Goal: Task Accomplishment & Management: Use online tool/utility

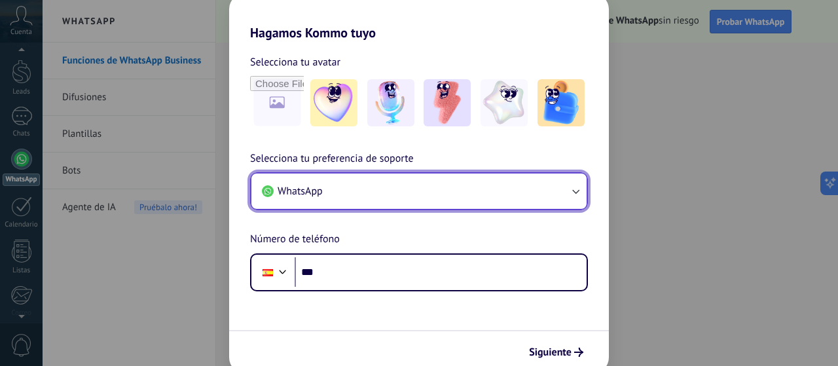
click at [533, 194] on button "WhatsApp" at bounding box center [418, 190] width 335 height 35
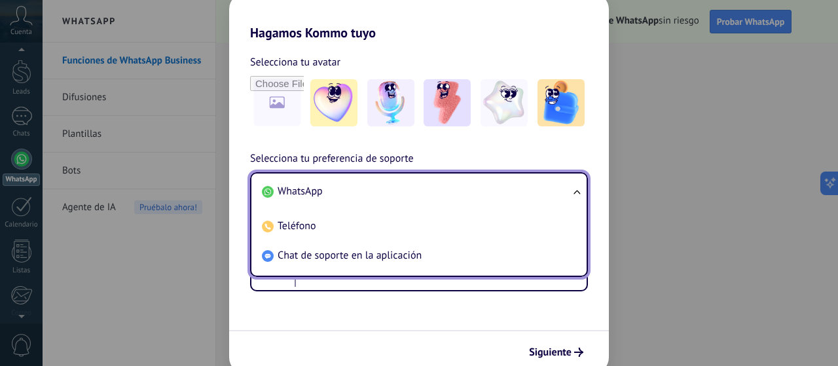
click at [533, 194] on li "WhatsApp" at bounding box center [416, 191] width 319 height 29
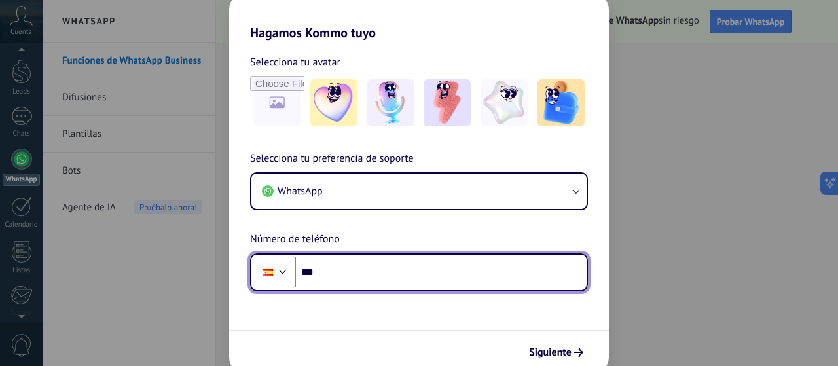
click at [538, 273] on input "***" at bounding box center [440, 272] width 292 height 30
type input "**********"
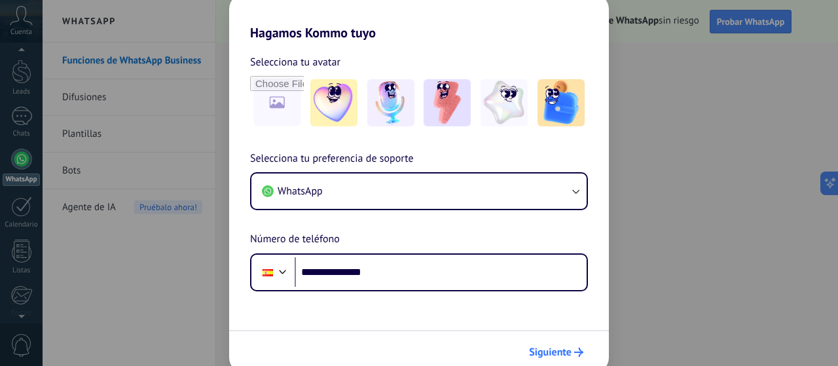
click at [573, 352] on span "Siguiente" at bounding box center [556, 352] width 54 height 9
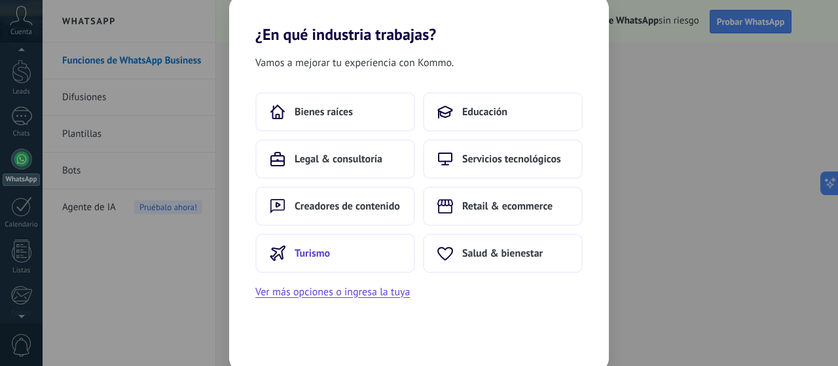
click at [374, 258] on button "Turismo" at bounding box center [335, 253] width 160 height 39
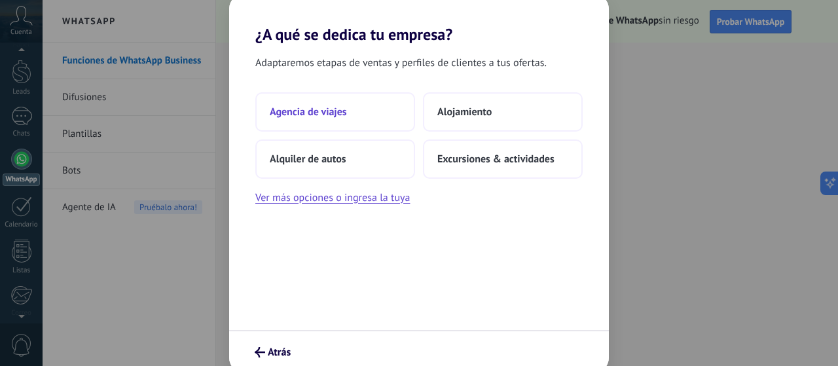
click at [386, 113] on button "Agencia de viajes" at bounding box center [335, 111] width 160 height 39
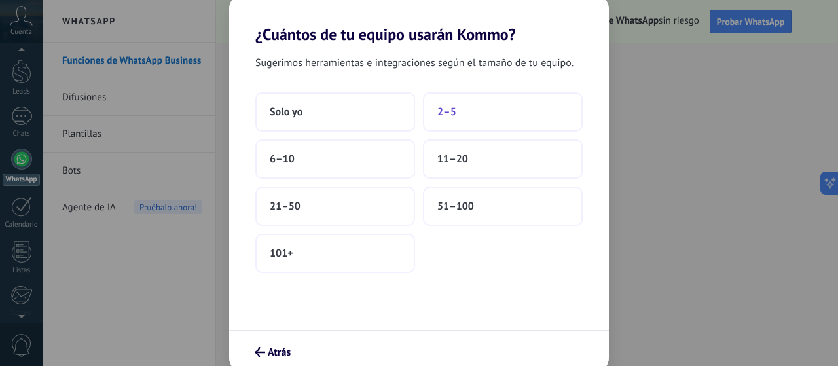
click at [473, 116] on button "2–5" at bounding box center [503, 111] width 160 height 39
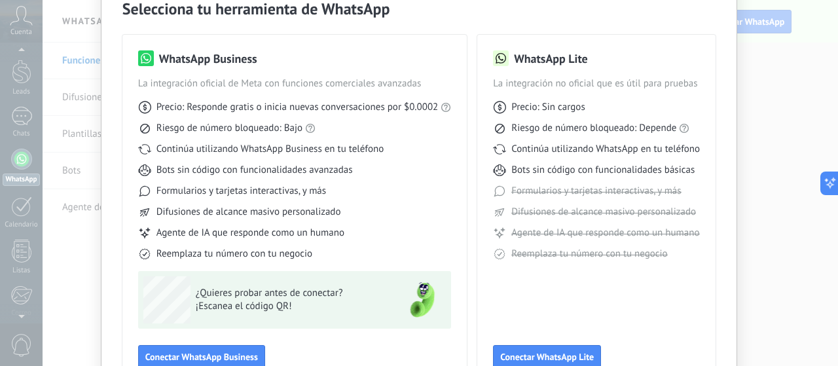
scroll to position [147, 0]
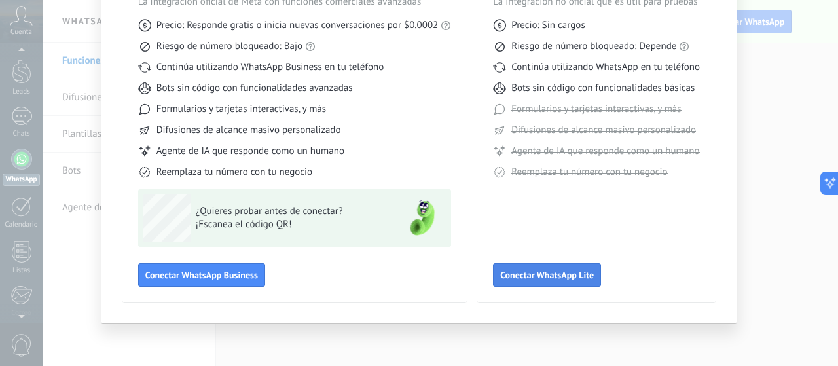
click at [517, 271] on span "Conectar WhatsApp Lite" at bounding box center [547, 274] width 94 height 9
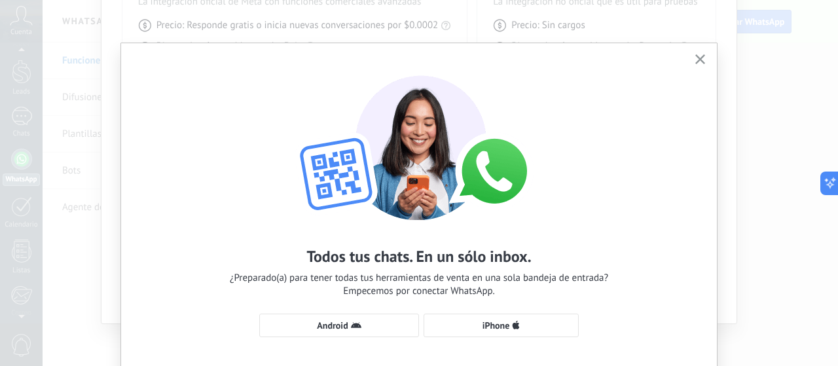
scroll to position [85, 0]
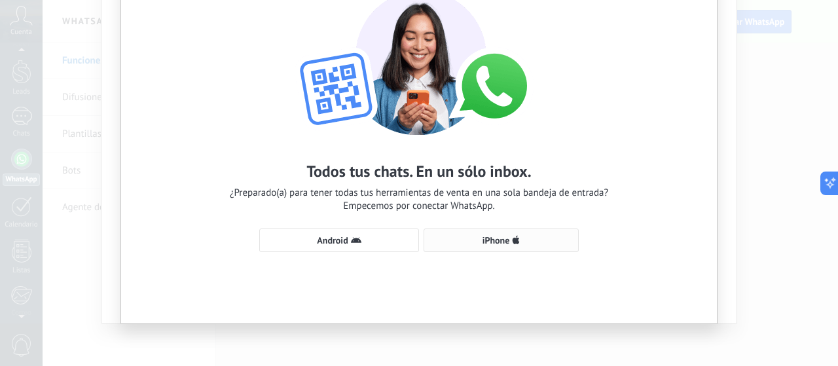
click at [518, 241] on span "iPhone" at bounding box center [501, 240] width 141 height 10
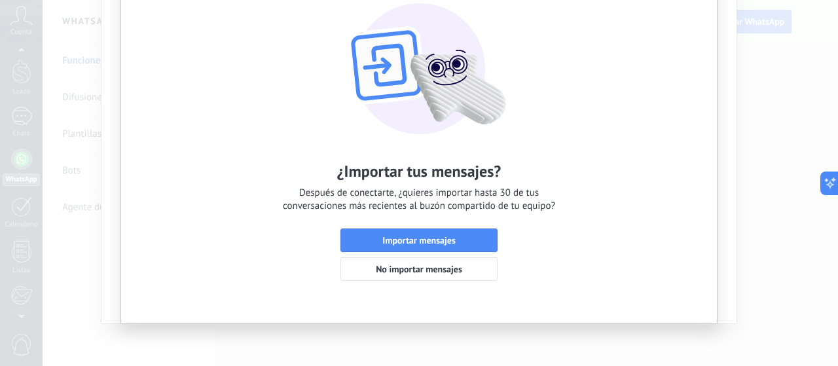
scroll to position [0, 0]
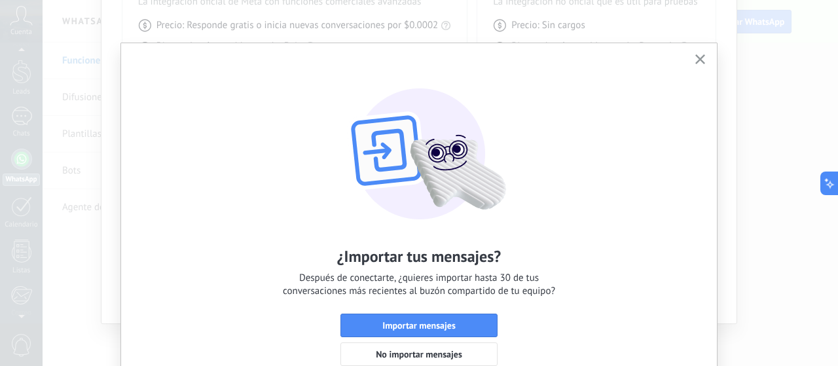
click at [699, 53] on button "button" at bounding box center [700, 60] width 16 height 18
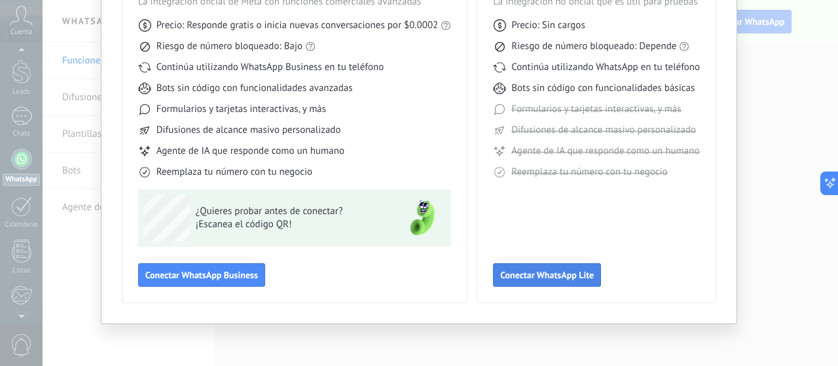
click at [568, 272] on span "Conectar WhatsApp Lite" at bounding box center [547, 274] width 94 height 9
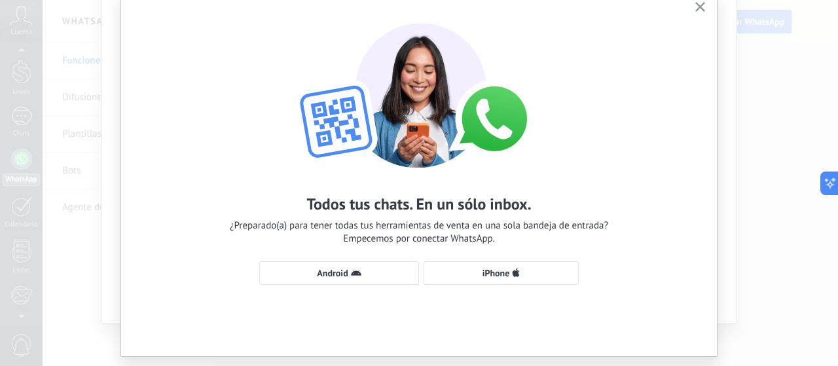
scroll to position [85, 0]
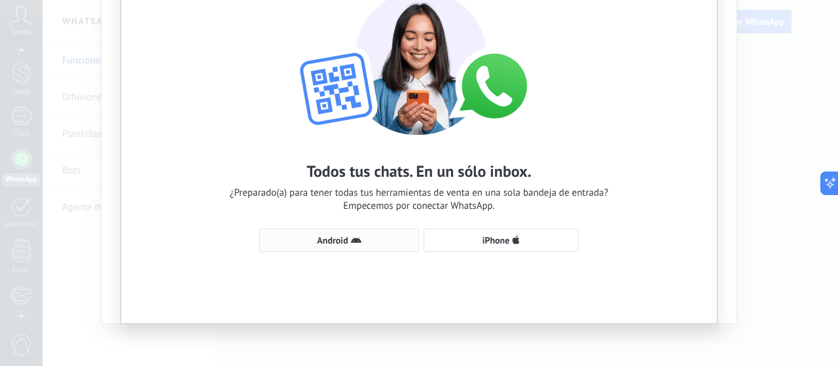
click at [360, 234] on button "Android" at bounding box center [339, 240] width 160 height 24
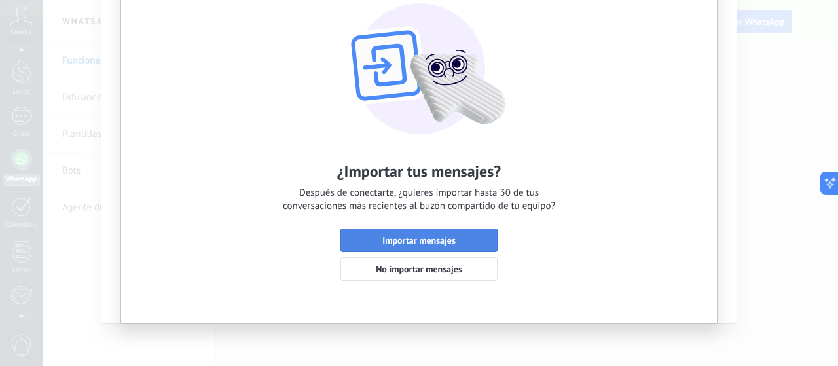
click at [476, 237] on span "Importar mensajes" at bounding box center [419, 240] width 143 height 9
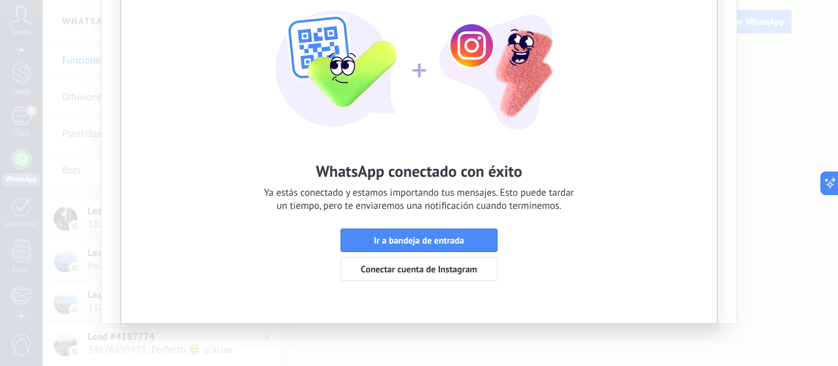
click at [449, 226] on div "WhatsApp conectado con éxito Ya estás conectado y estamos importando tus mensaj…" at bounding box center [419, 129] width 596 height 342
click at [455, 236] on span "Ir a bandeja de entrada" at bounding box center [419, 240] width 90 height 9
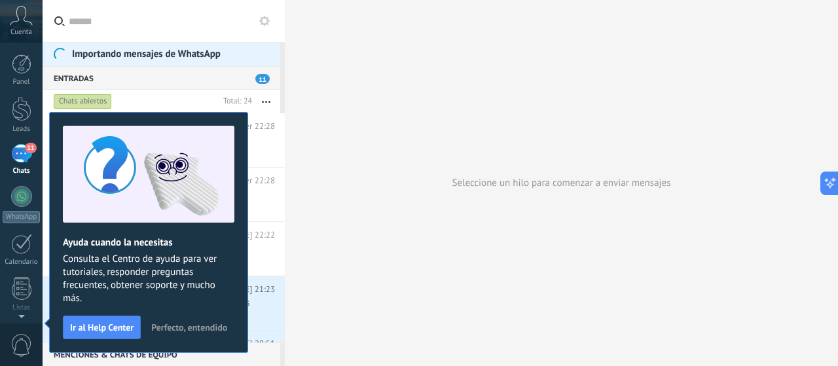
click at [178, 325] on span "Perfecto, entendido" at bounding box center [189, 327] width 76 height 9
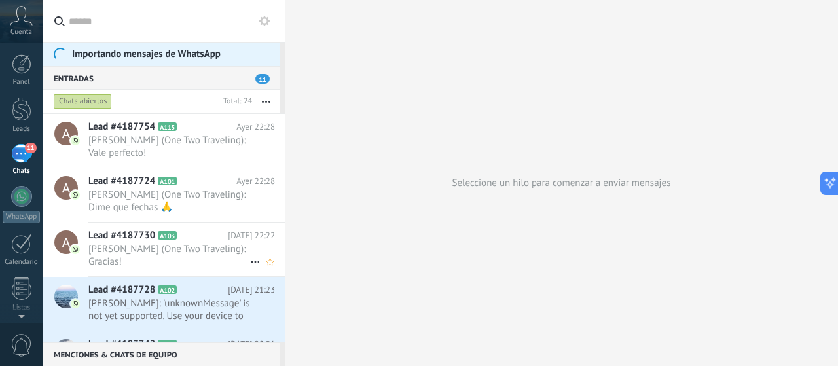
scroll to position [65, 0]
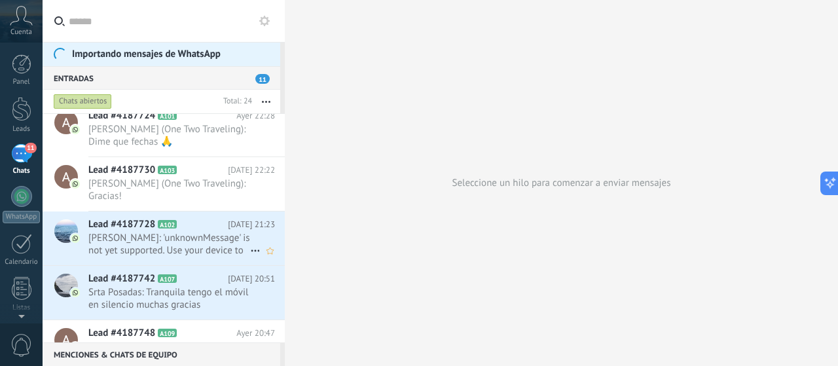
click at [207, 257] on span "[PERSON_NAME]: 'unknownMessage' is not yet supported. Use your device to view t…" at bounding box center [169, 244] width 162 height 25
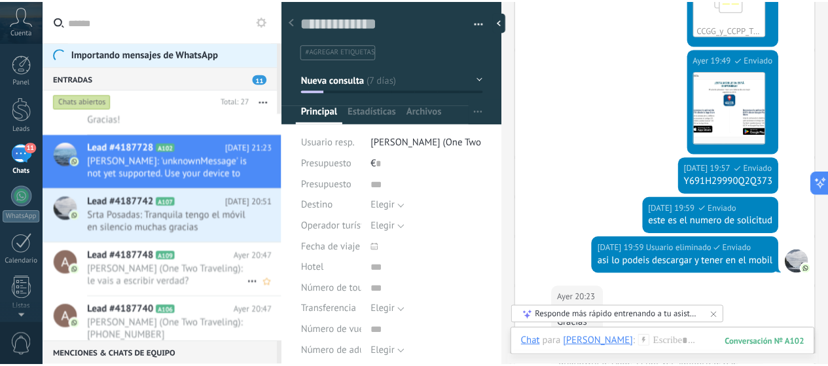
scroll to position [196, 0]
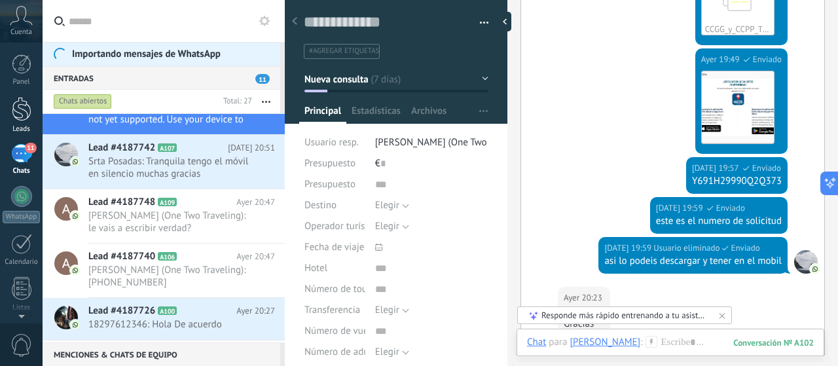
click at [14, 111] on div at bounding box center [22, 109] width 20 height 24
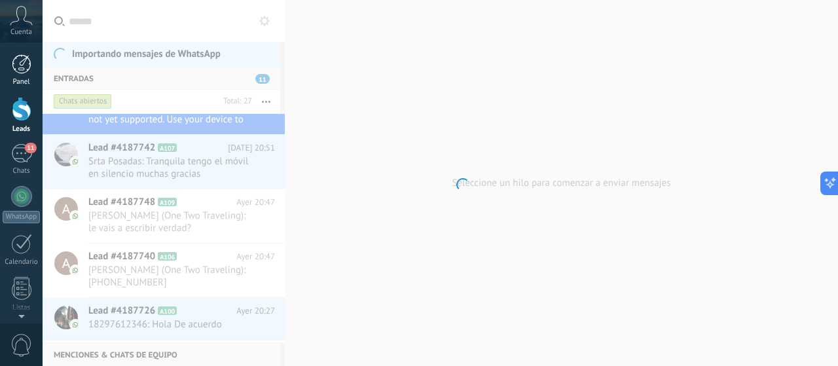
click at [26, 61] on div at bounding box center [22, 64] width 20 height 20
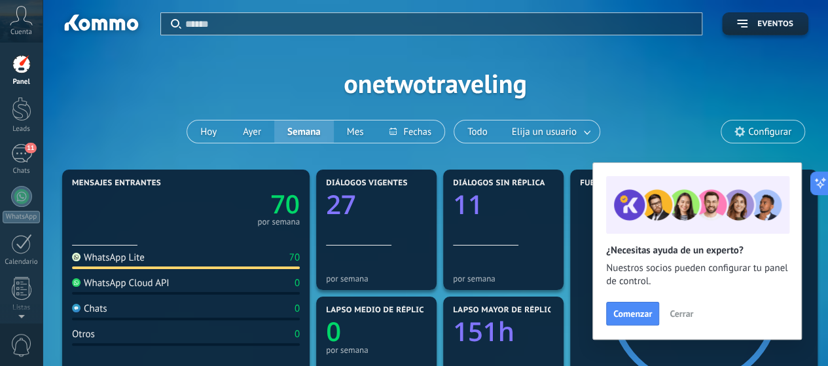
click at [681, 316] on span "Cerrar" at bounding box center [681, 313] width 24 height 9
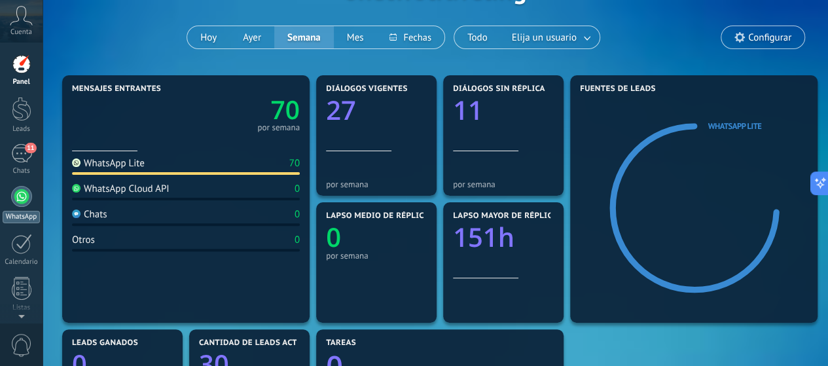
scroll to position [65, 0]
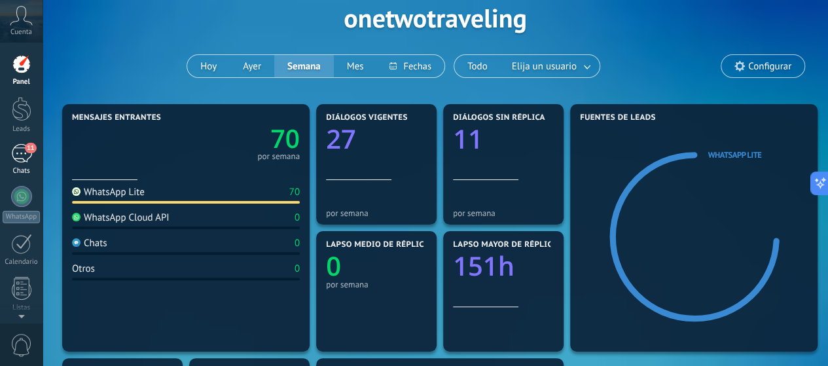
click at [16, 152] on div "11" at bounding box center [21, 153] width 21 height 19
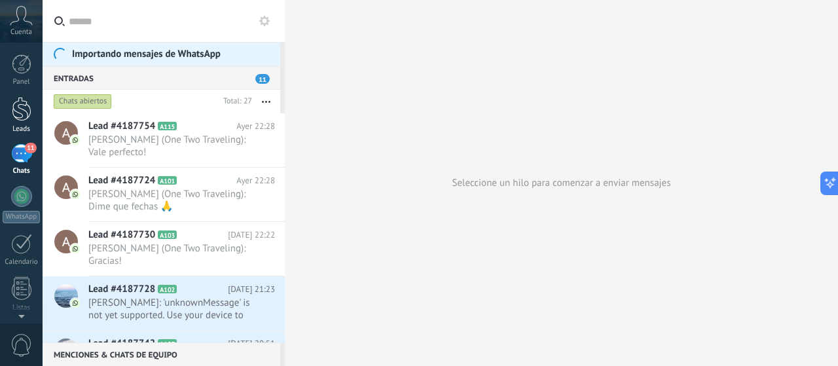
click at [22, 113] on div at bounding box center [22, 109] width 20 height 24
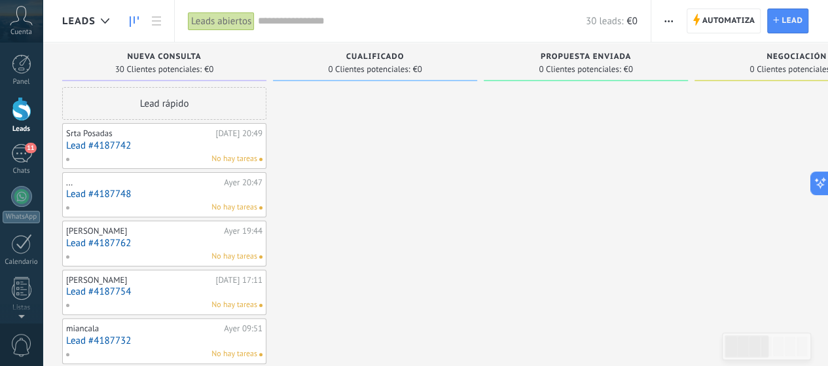
click at [173, 147] on link "Lead #4187742" at bounding box center [164, 145] width 196 height 11
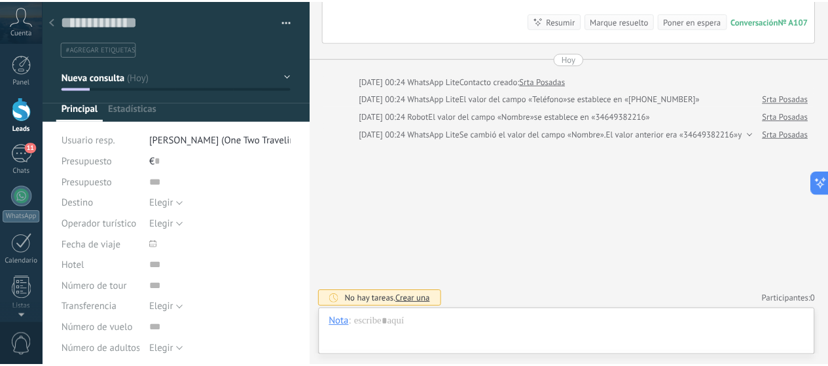
scroll to position [20, 0]
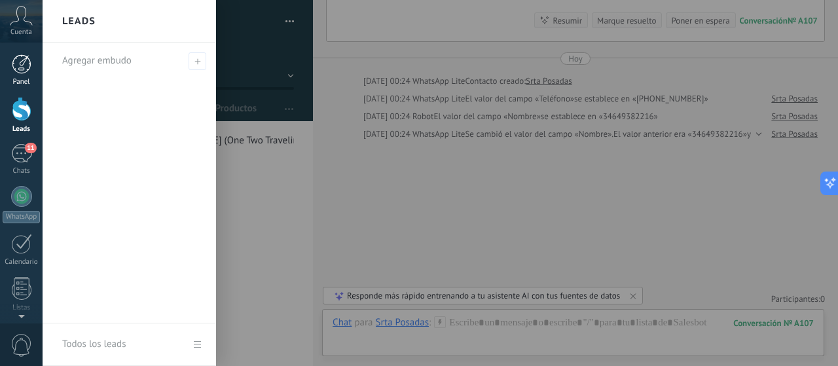
click at [19, 67] on div at bounding box center [22, 64] width 20 height 20
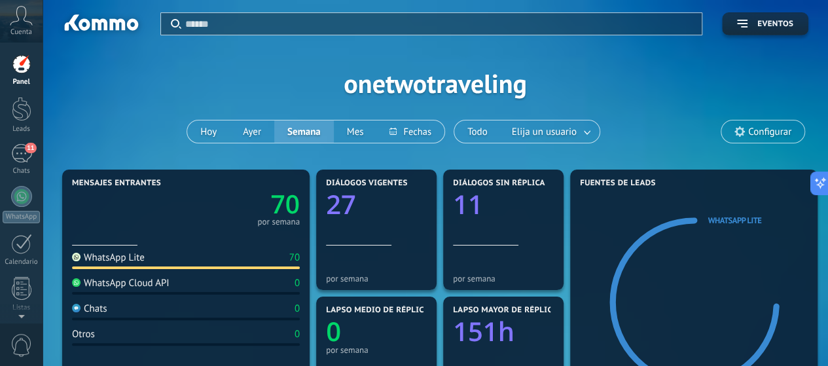
click at [24, 29] on span "Cuenta" at bounding box center [21, 32] width 22 height 9
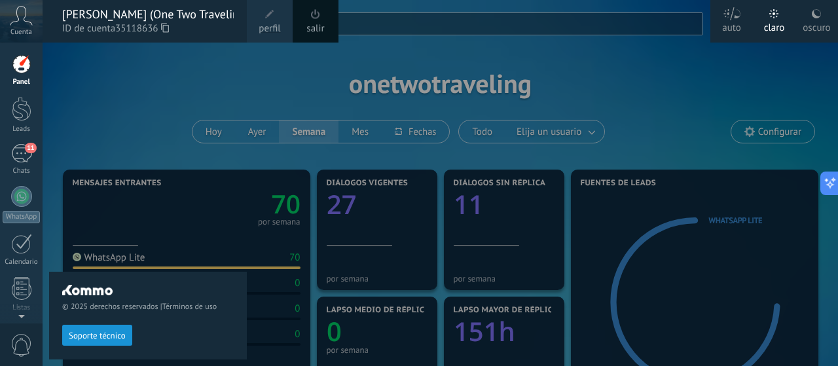
click at [91, 100] on div "© 2025 derechos reservados | Términos de uso Soporte técnico" at bounding box center [148, 204] width 198 height 323
click at [14, 295] on div at bounding box center [22, 288] width 20 height 23
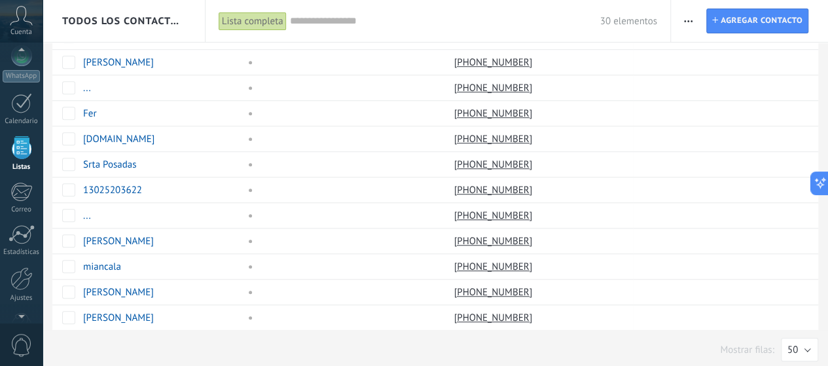
scroll to position [128, 0]
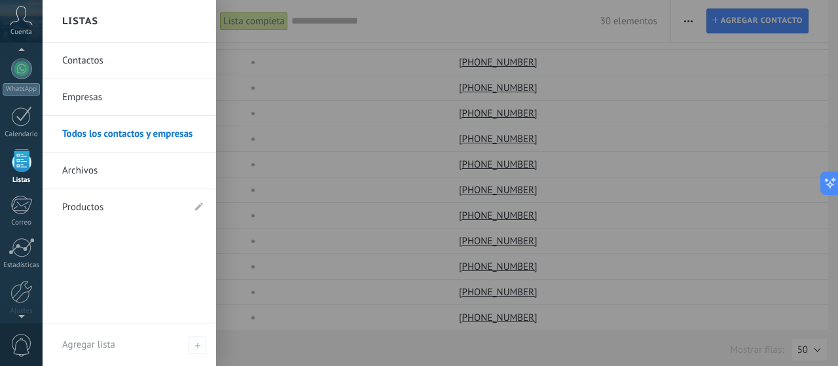
click at [27, 166] on div at bounding box center [22, 160] width 20 height 23
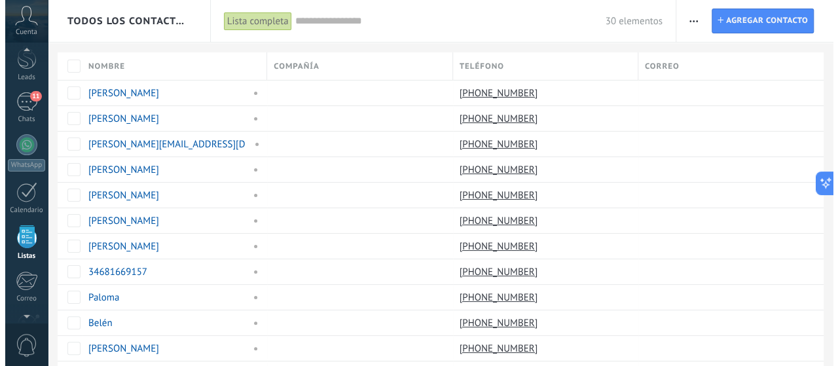
scroll to position [46, 0]
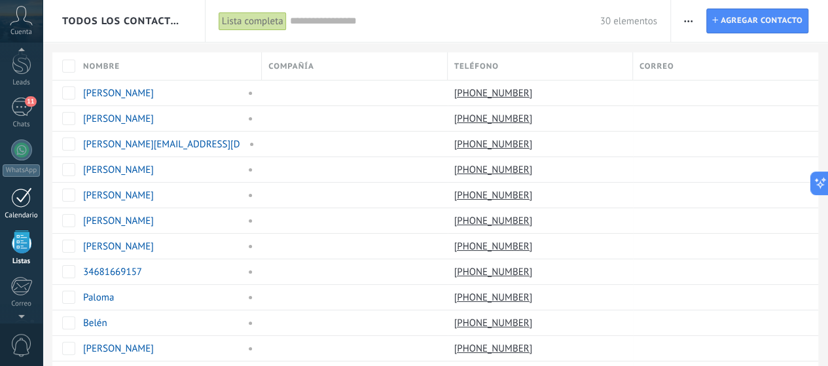
click at [25, 197] on div at bounding box center [21, 197] width 21 height 20
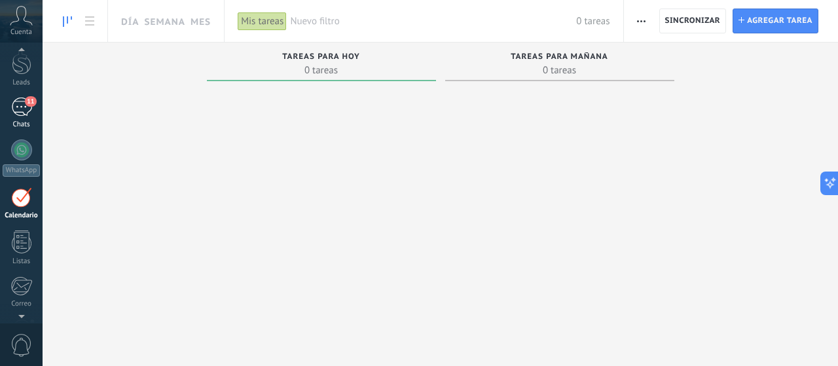
click at [20, 108] on div "11" at bounding box center [21, 107] width 21 height 19
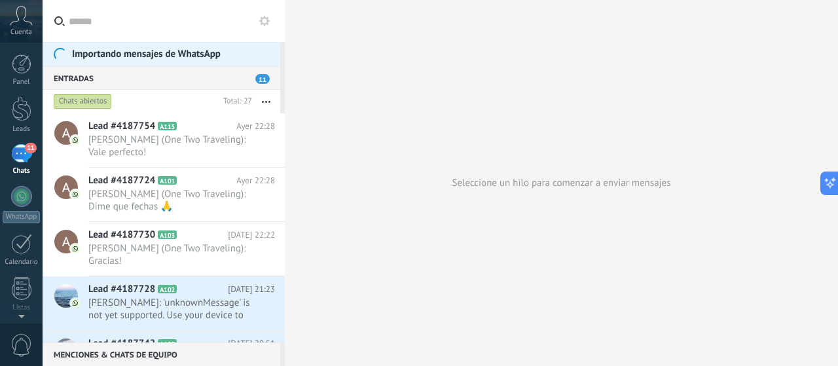
click at [260, 22] on use at bounding box center [264, 21] width 10 height 10
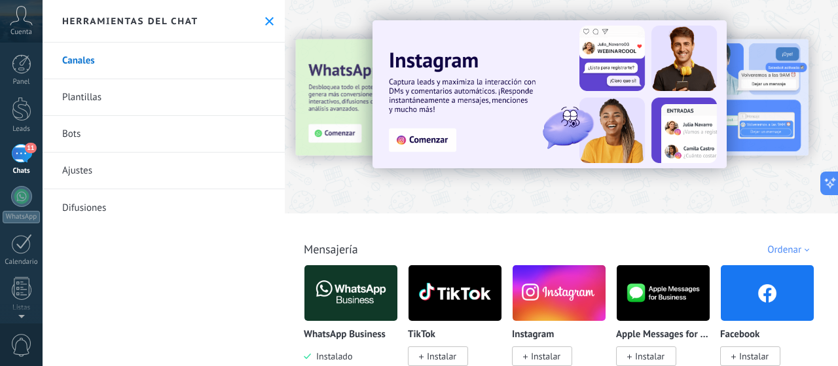
click at [145, 135] on link "Bots" at bounding box center [164, 134] width 242 height 37
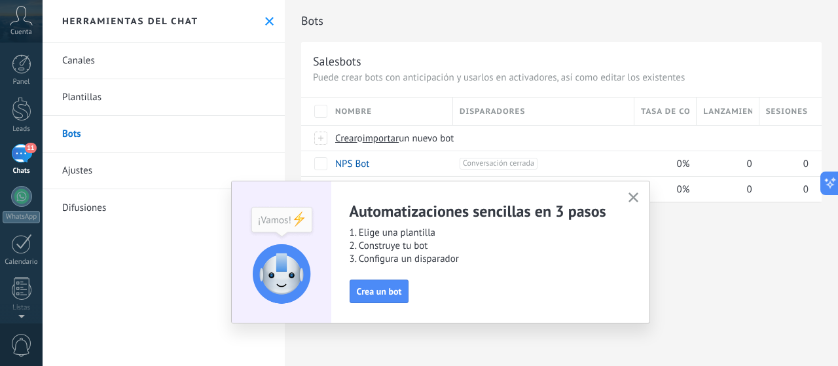
click at [265, 20] on icon at bounding box center [269, 21] width 9 height 9
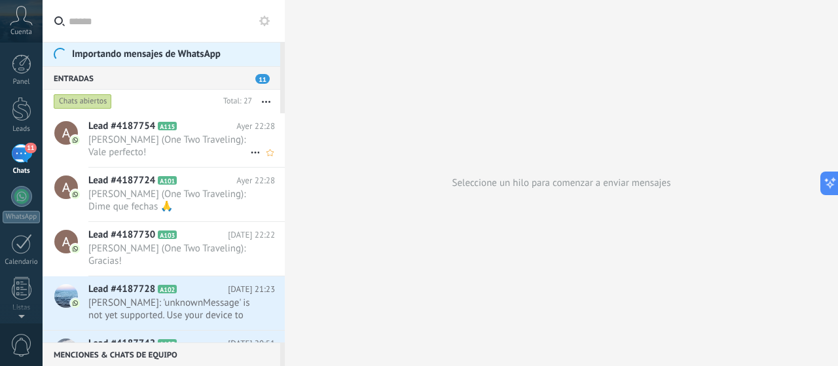
click at [250, 138] on span "[PERSON_NAME] (One Two Traveling): Vale perfecto!" at bounding box center [181, 146] width 187 height 25
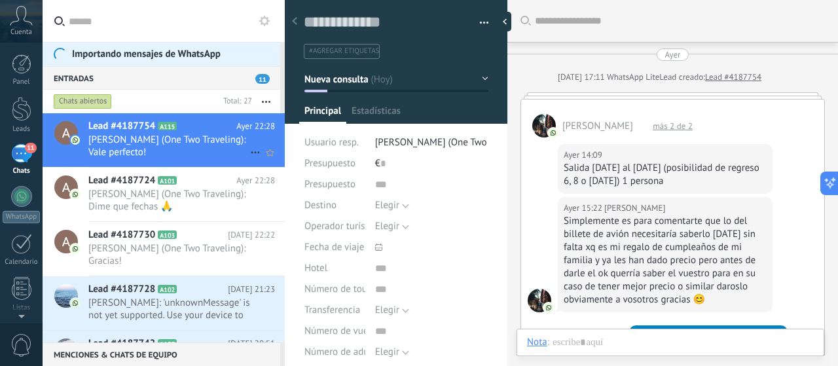
type textarea "**********"
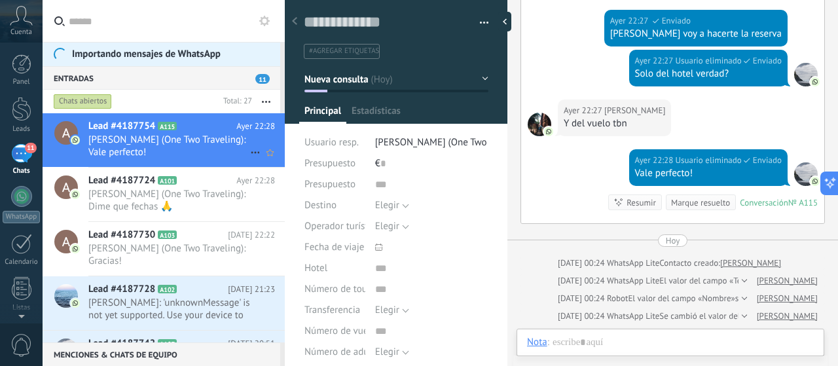
scroll to position [20, 0]
drag, startPoint x: 252, startPoint y: 151, endPoint x: 487, endPoint y: 213, distance: 242.9
click at [487, 213] on div "Guardar y crear Imprimir Administrar etiquetas Exportar a excel" at bounding box center [396, 255] width 223 height 529
click at [340, 53] on span "#agregar etiquetas" at bounding box center [344, 50] width 70 height 9
type input "*"
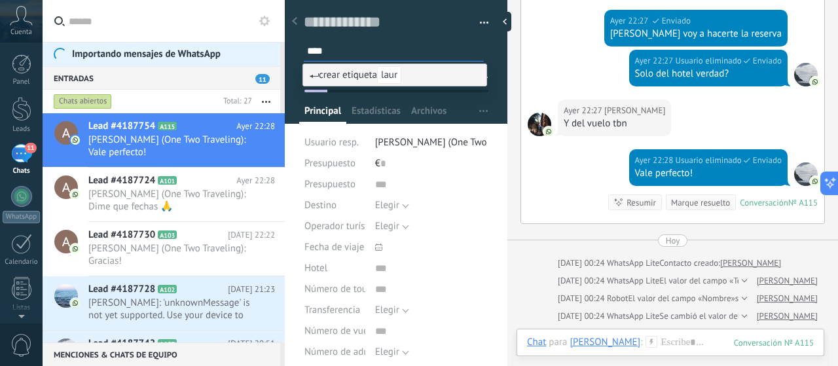
type input "*****"
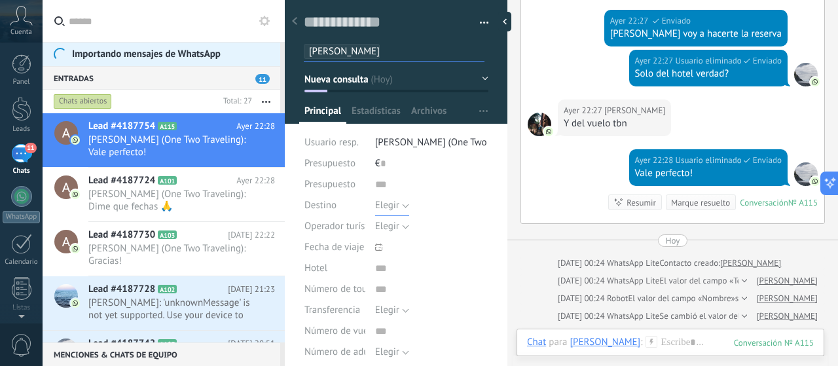
click at [390, 208] on span "Elegir" at bounding box center [387, 205] width 24 height 12
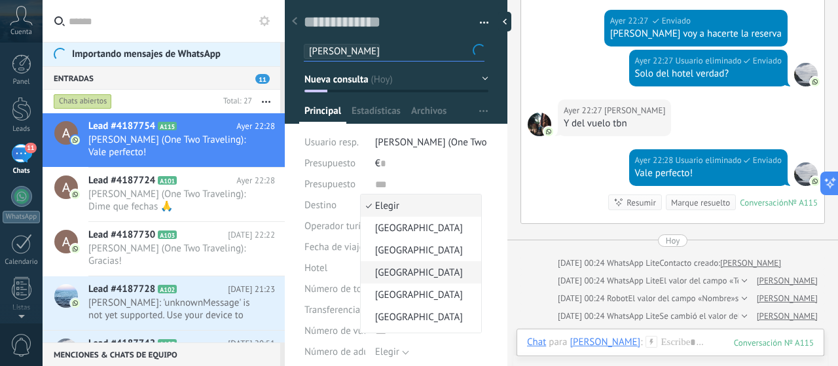
scroll to position [86, 0]
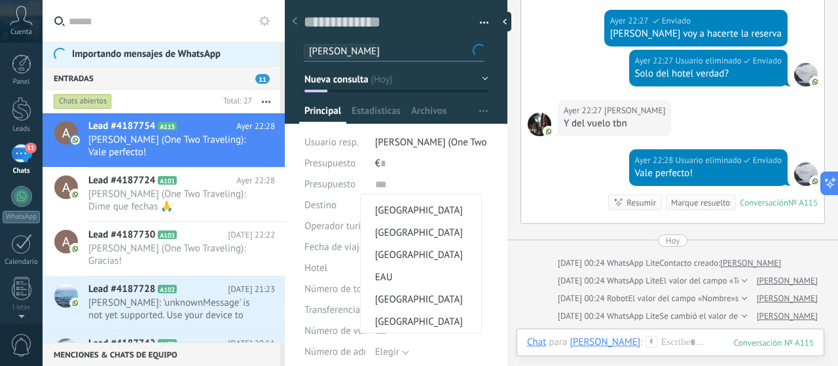
click at [543, 45] on div "[DATE] 22:27 Usuario eliminado Enviado [PERSON_NAME] voy a hacerte la reserva" at bounding box center [672, 30] width 303 height 40
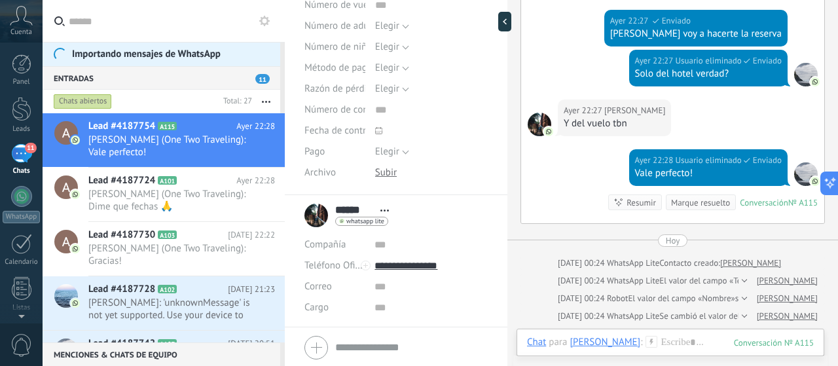
scroll to position [327, 0]
click at [370, 245] on div "Compañía Abrir detalle Editar" at bounding box center [395, 243] width 183 height 21
click at [378, 245] on input "text" at bounding box center [430, 243] width 113 height 21
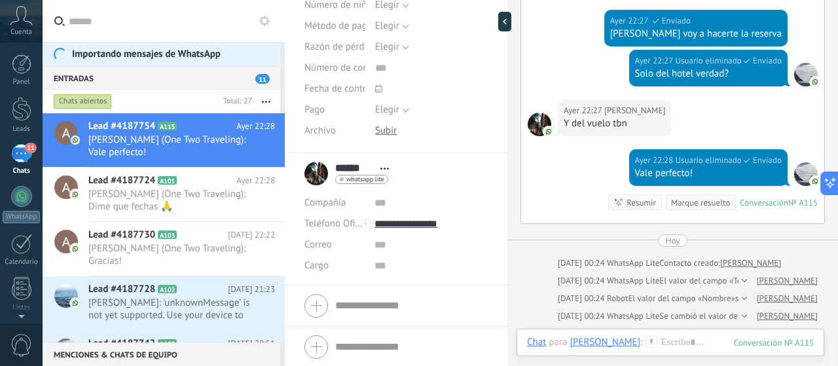
click at [521, 56] on div "[DATE] 22:27 Usuario eliminado Enviado Solo del hotel verdad?" at bounding box center [672, 75] width 303 height 50
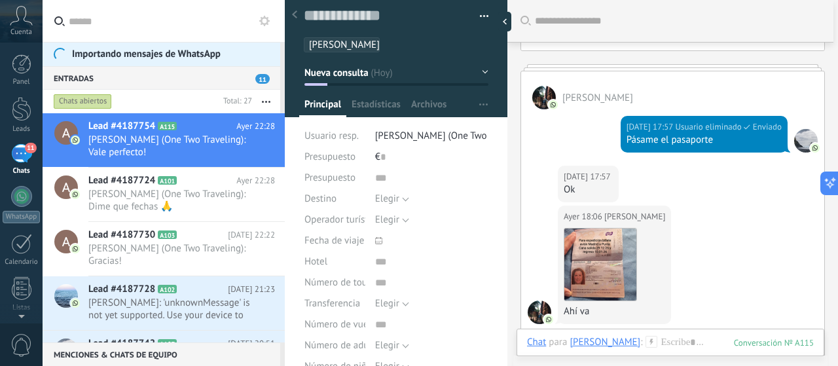
scroll to position [0, 0]
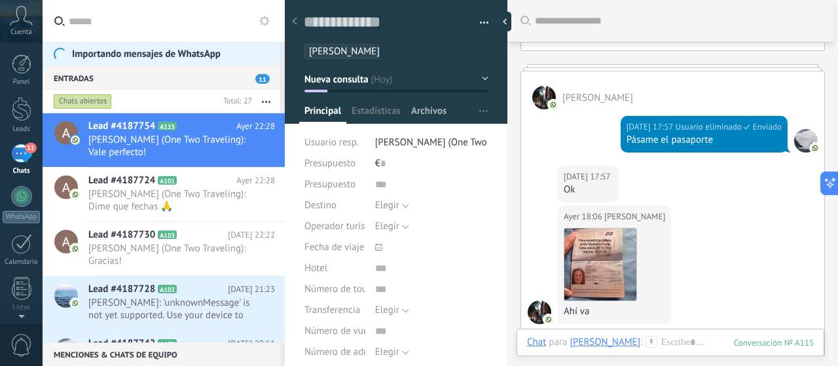
click at [427, 115] on span "Archivos" at bounding box center [428, 114] width 35 height 19
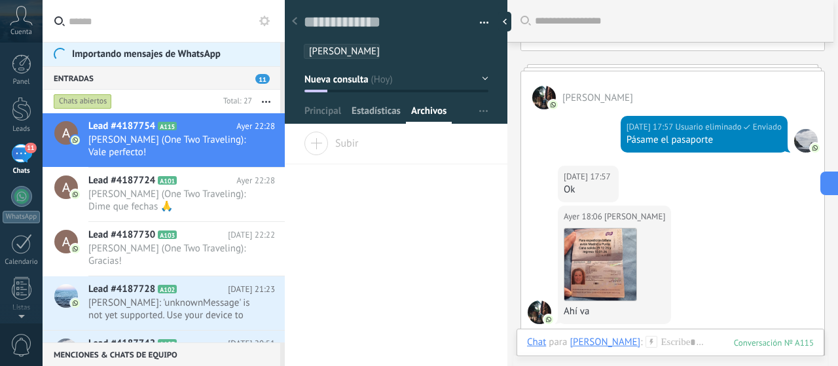
click at [395, 113] on span "Estadísticas" at bounding box center [375, 114] width 49 height 19
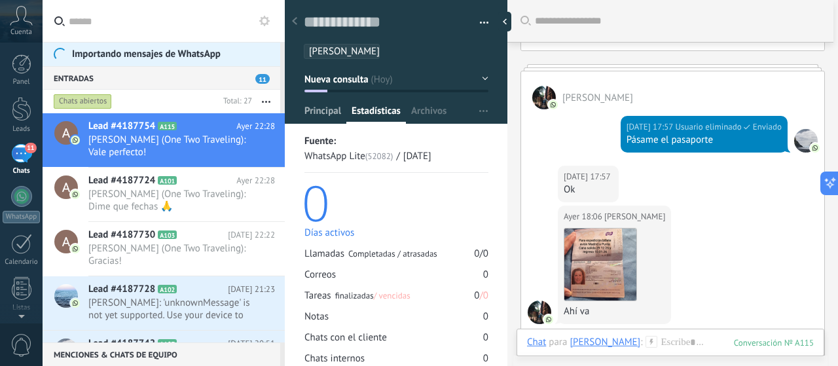
click at [332, 105] on span "Principal" at bounding box center [322, 114] width 37 height 19
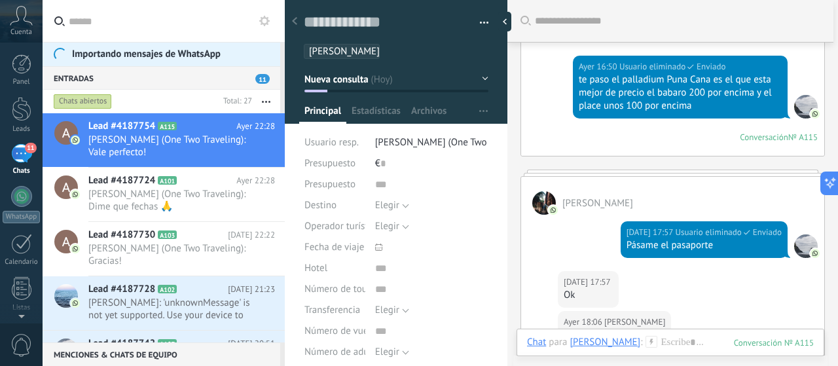
scroll to position [645, 0]
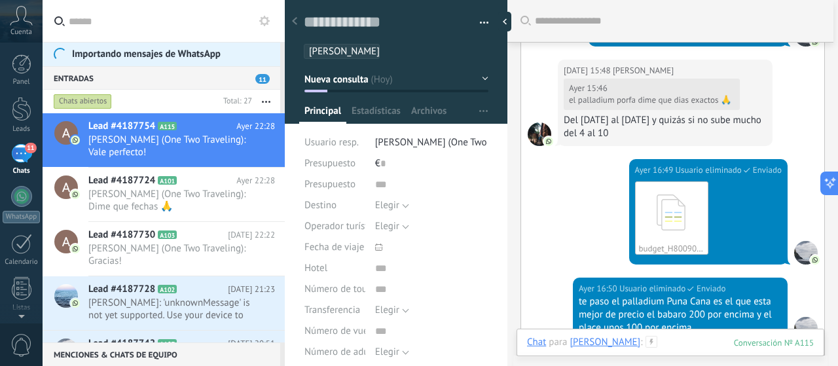
click at [673, 344] on div at bounding box center [670, 355] width 287 height 39
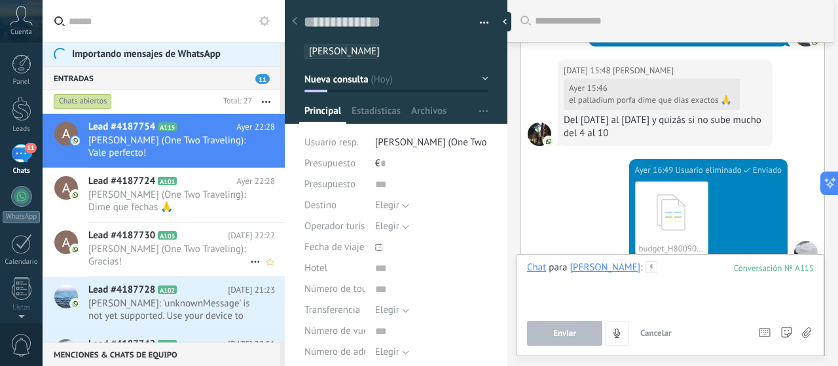
scroll to position [65, 0]
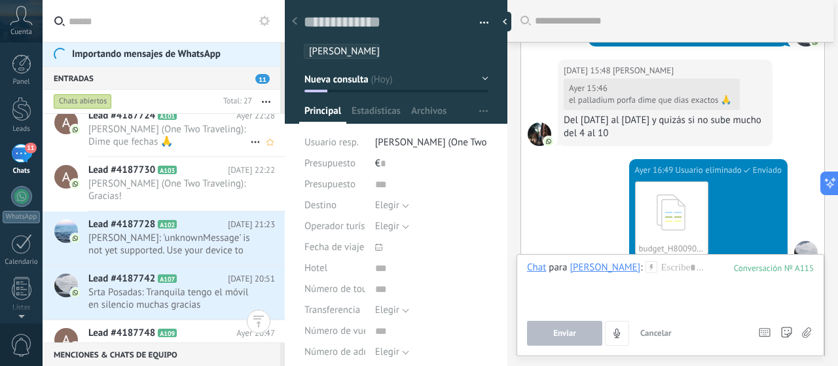
click at [175, 130] on span "[PERSON_NAME] (One Two Traveling): Dime que fechas 🙏" at bounding box center [169, 135] width 162 height 25
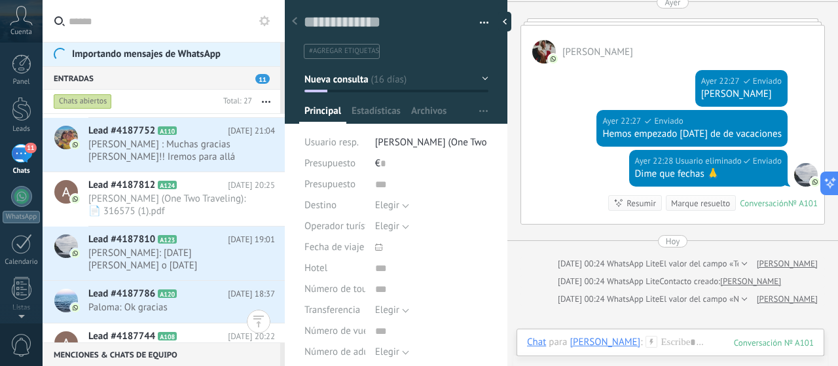
scroll to position [1143, 0]
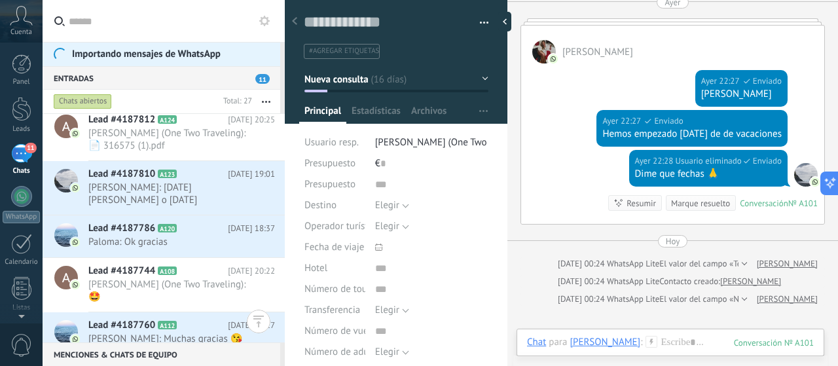
click at [132, 332] on span "[PERSON_NAME]: Muchas gracias 😘😘" at bounding box center [169, 344] width 162 height 25
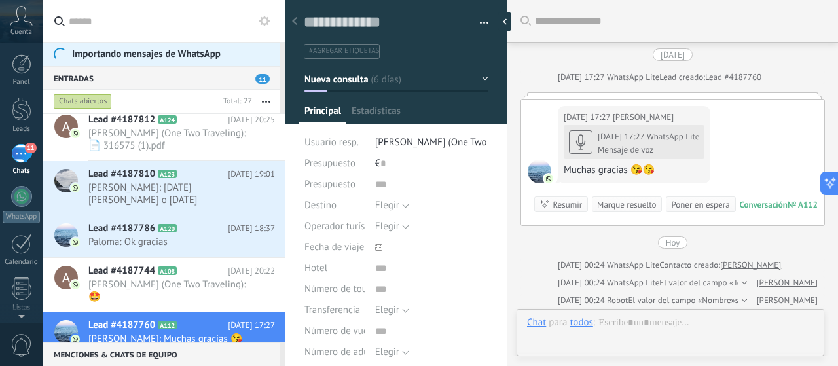
scroll to position [20, 0]
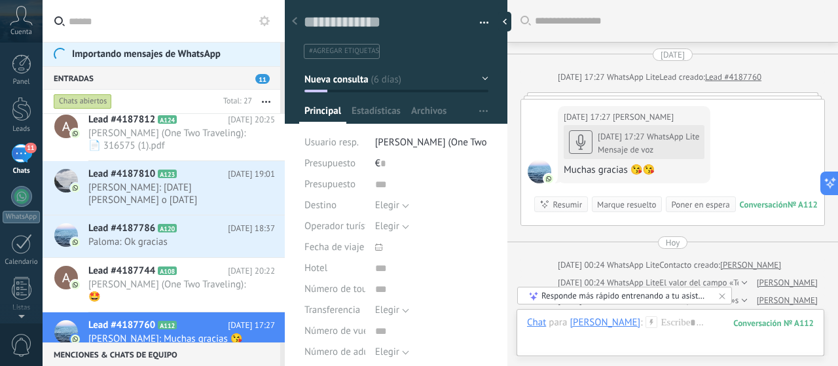
click at [572, 135] on div "[DATE] 17:27 WhatsApp Lite Mensaje de voz Muchas gracias 😘😘" at bounding box center [633, 151] width 141 height 54
click at [581, 140] on div "[DATE] 17:27 WhatsApp Lite Mensaje de voz Muchas gracias 😘😘" at bounding box center [633, 151] width 141 height 54
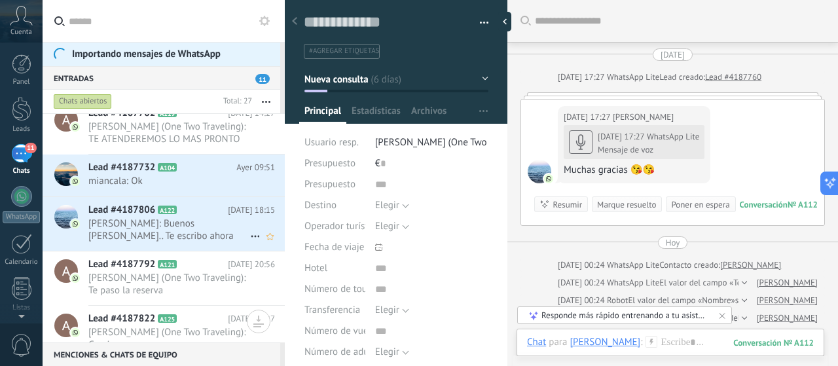
scroll to position [554, 0]
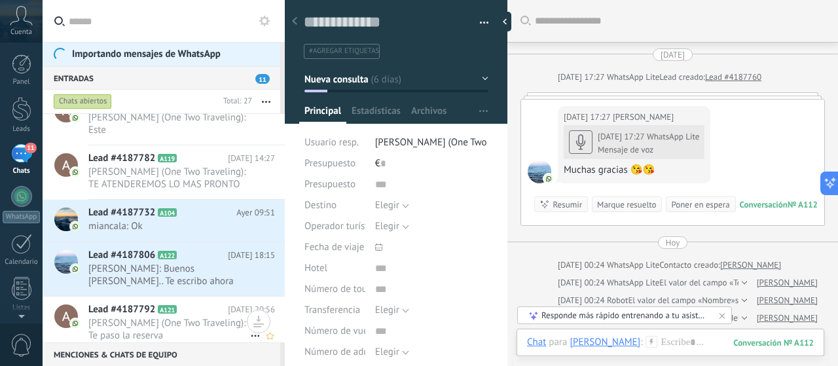
click at [204, 317] on span "[PERSON_NAME] (One Two Traveling): Te paso la reserva" at bounding box center [169, 329] width 162 height 25
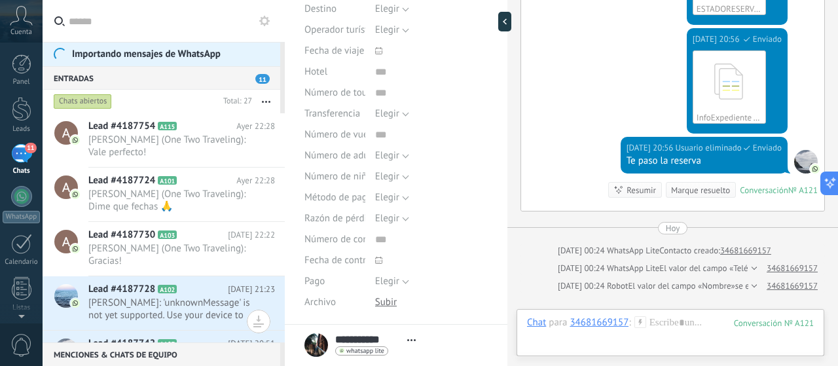
click at [275, 100] on button "button" at bounding box center [266, 102] width 28 height 24
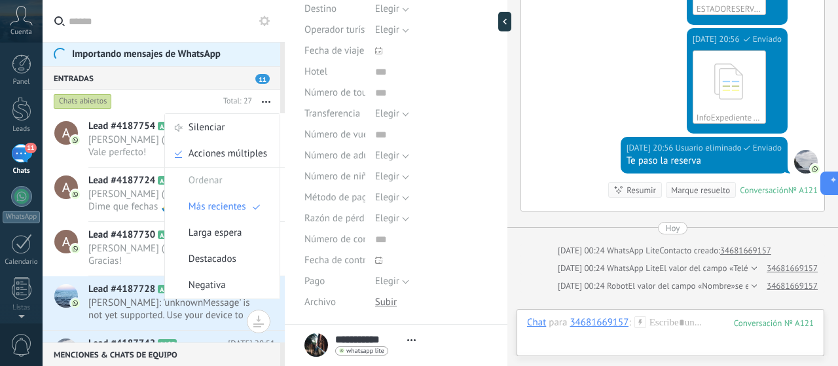
click at [131, 168] on div "Lead #4187724 A101 [DATE] 22:28 [PERSON_NAME] (One Two Traveling): Dime que fec…" at bounding box center [186, 195] width 196 height 54
click at [132, 179] on span "Lead #4187724" at bounding box center [121, 180] width 67 height 13
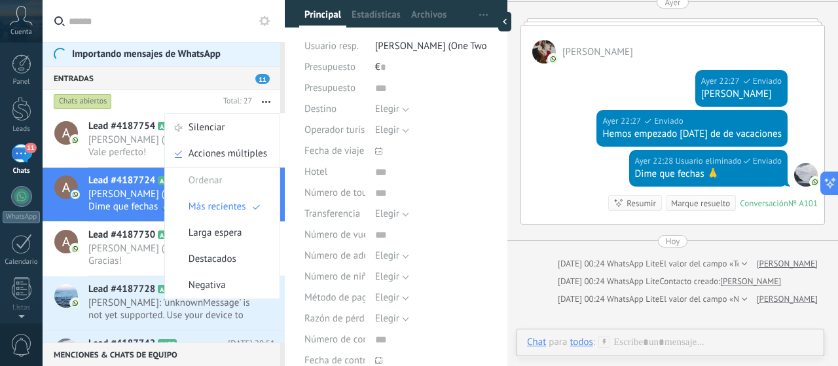
scroll to position [131, 0]
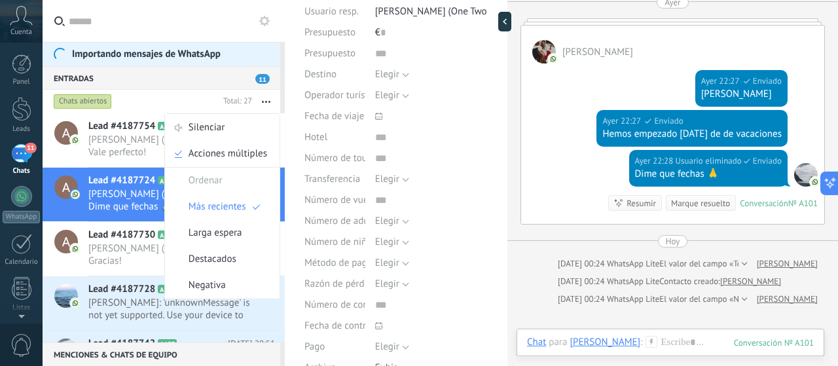
click at [24, 155] on div "11" at bounding box center [21, 153] width 21 height 19
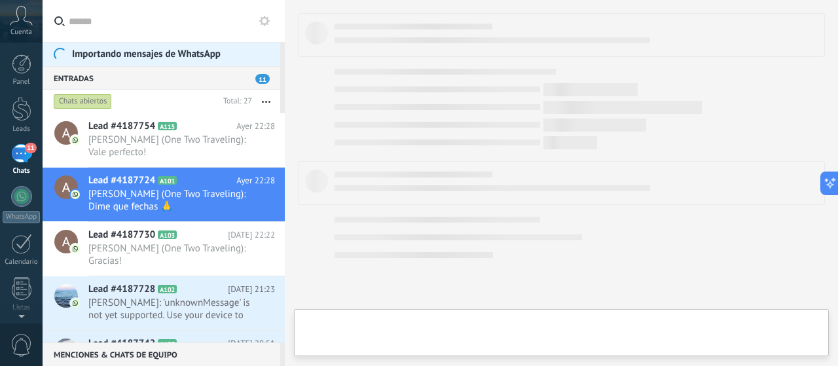
type textarea "**********"
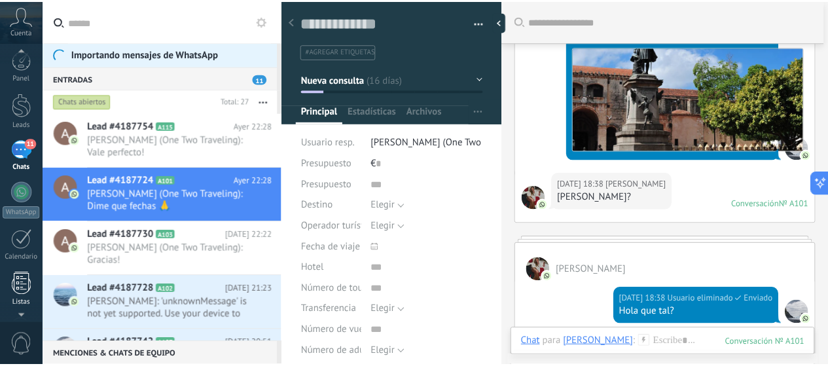
scroll to position [177, 0]
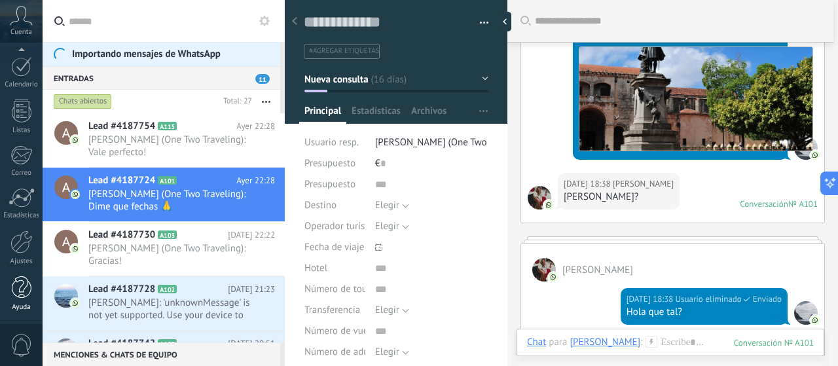
click at [19, 281] on div at bounding box center [22, 287] width 20 height 23
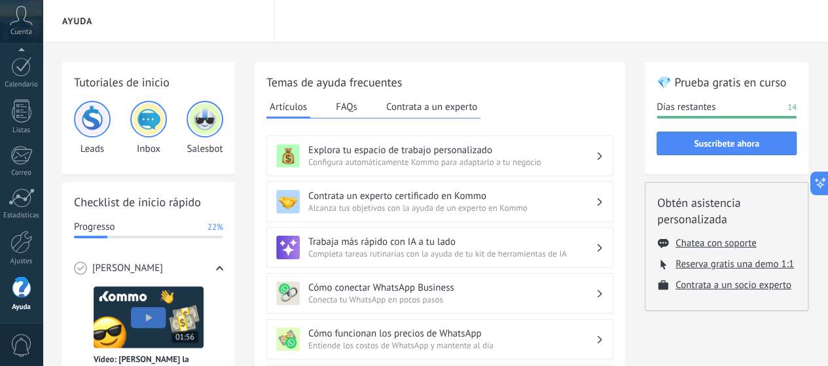
click at [435, 154] on h3 "Explora tu espacio de trabajo personalizado" at bounding box center [451, 150] width 287 height 12
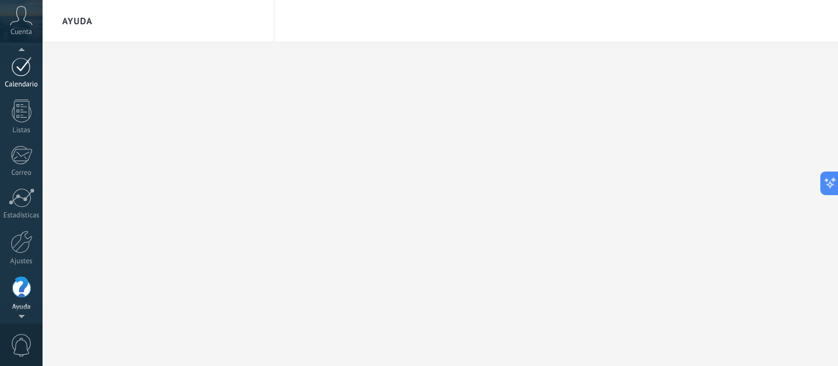
scroll to position [174, 0]
click at [20, 62] on div at bounding box center [21, 70] width 21 height 20
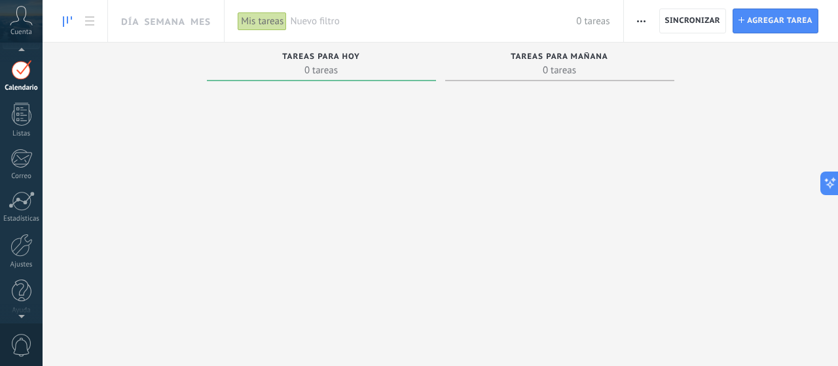
scroll to position [84, 0]
